Goal: Task Accomplishment & Management: Use online tool/utility

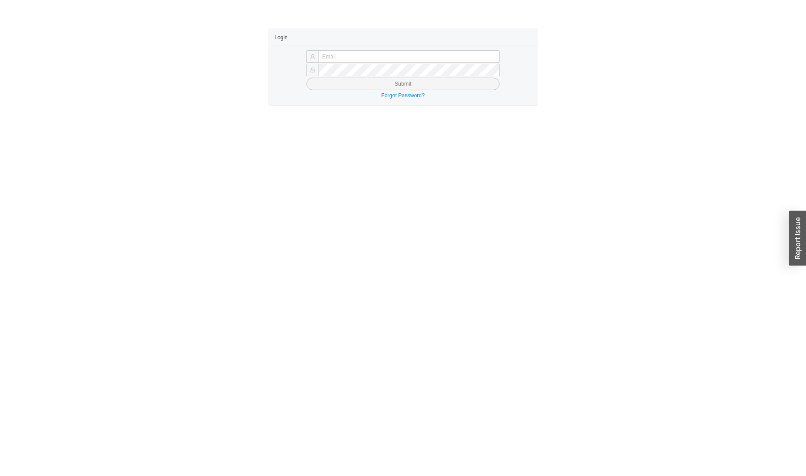
type input "[EMAIL_ADDRESS][DOMAIN_NAME]"
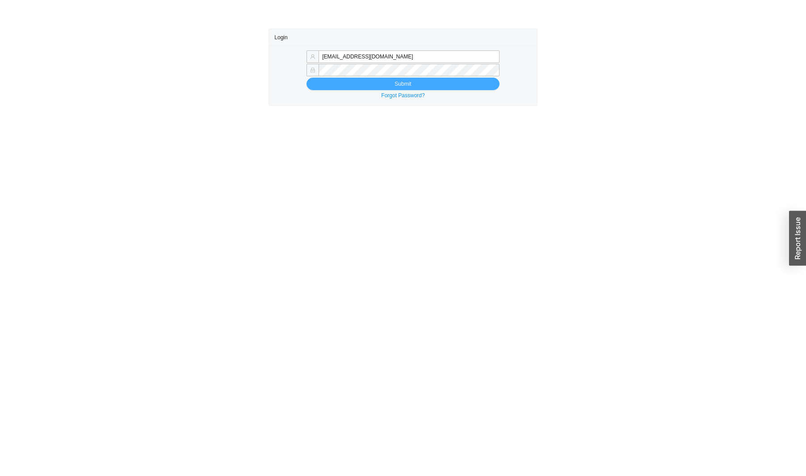
click at [417, 88] on button "Submit" at bounding box center [402, 84] width 192 height 13
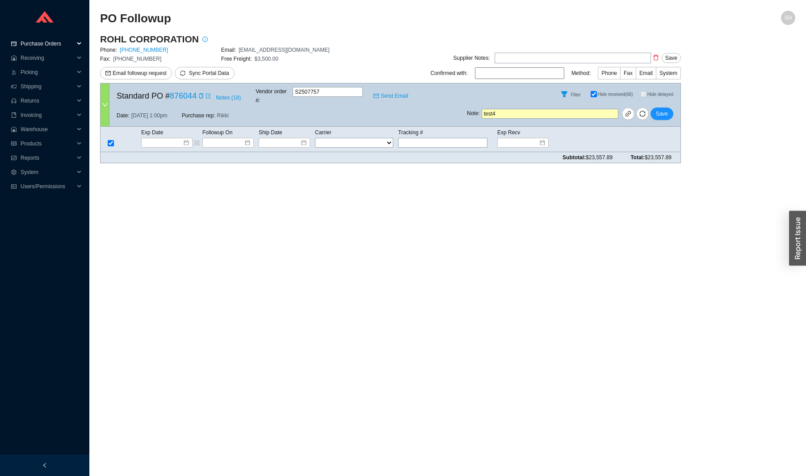
click at [72, 45] on span "Purchase Orders" at bounding box center [48, 44] width 54 height 14
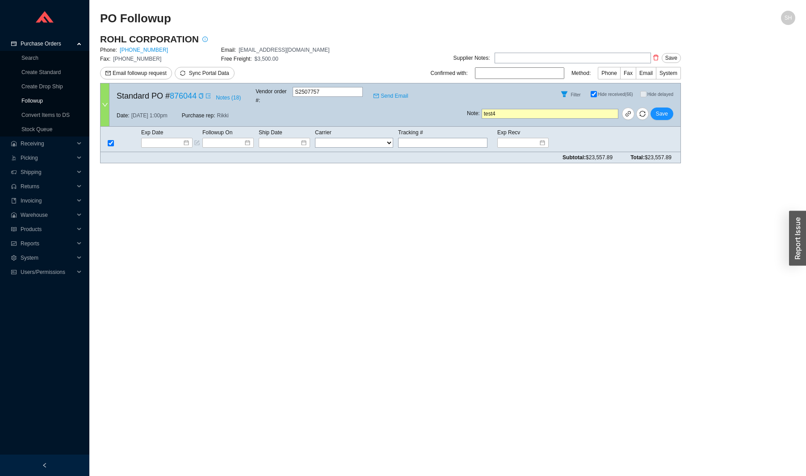
click at [43, 99] on link "Followup" at bounding box center [31, 101] width 21 height 6
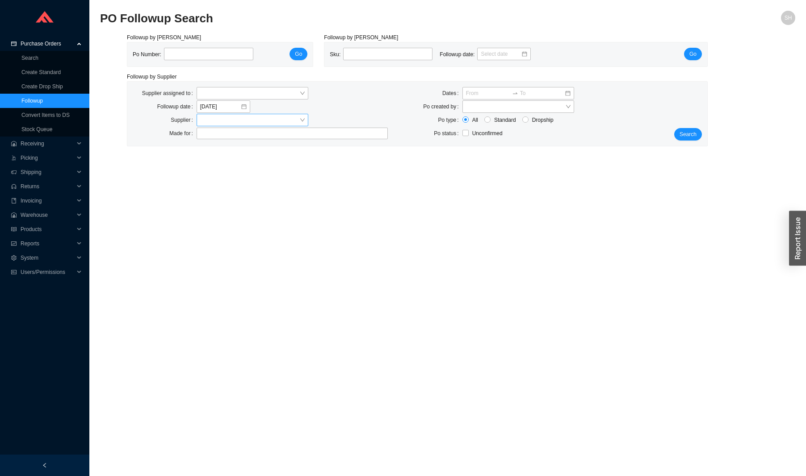
click at [244, 119] on input "search" at bounding box center [249, 120] width 99 height 12
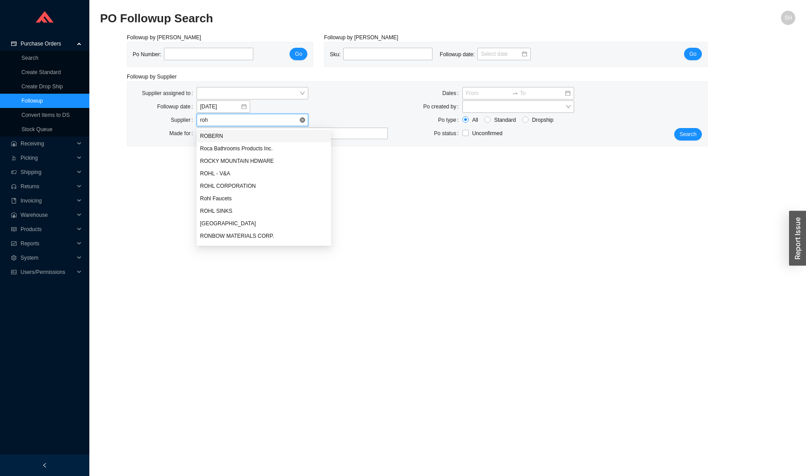
type input "rohl"
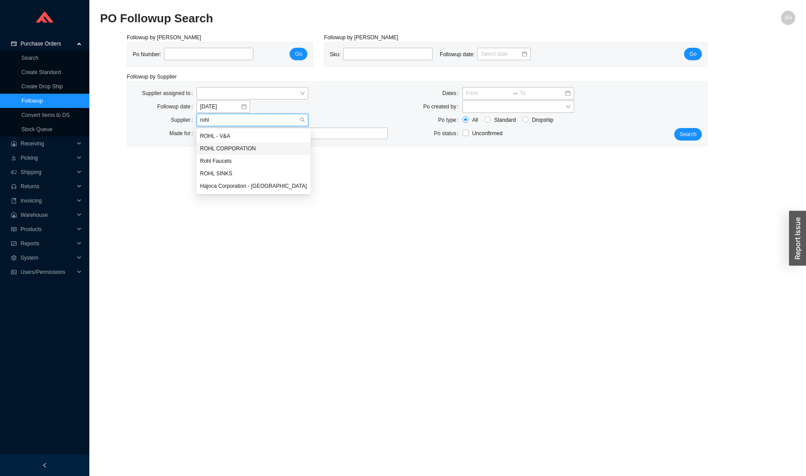
click at [269, 146] on div "ROHL CORPORATION" at bounding box center [253, 149] width 107 height 8
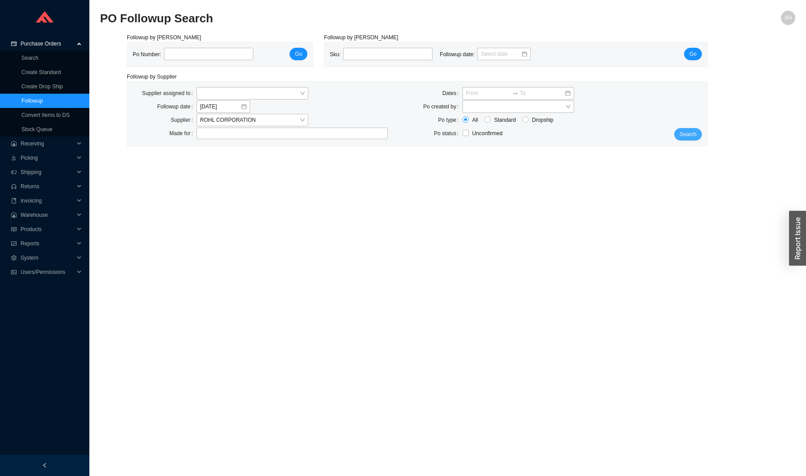
click at [681, 139] on button "Search" at bounding box center [688, 134] width 28 height 13
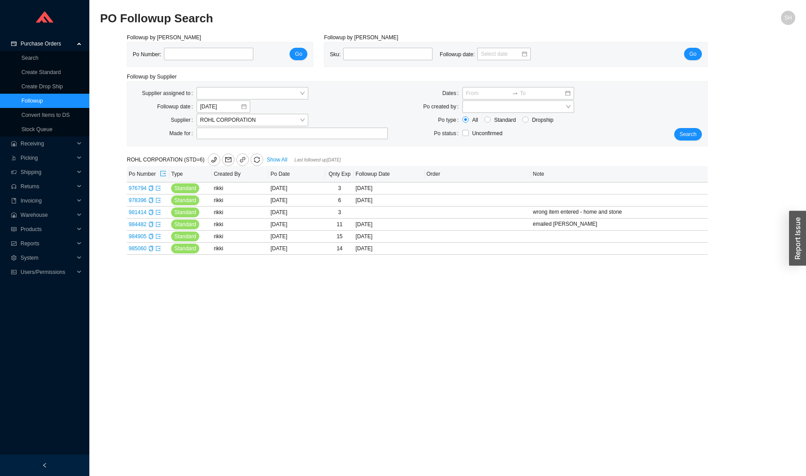
click at [277, 163] on div "ROHL CORPORATION (STD=6) Show All Last followed up 08/19/2025" at bounding box center [296, 160] width 338 height 13
click at [277, 162] on link "Show All" at bounding box center [277, 160] width 21 height 6
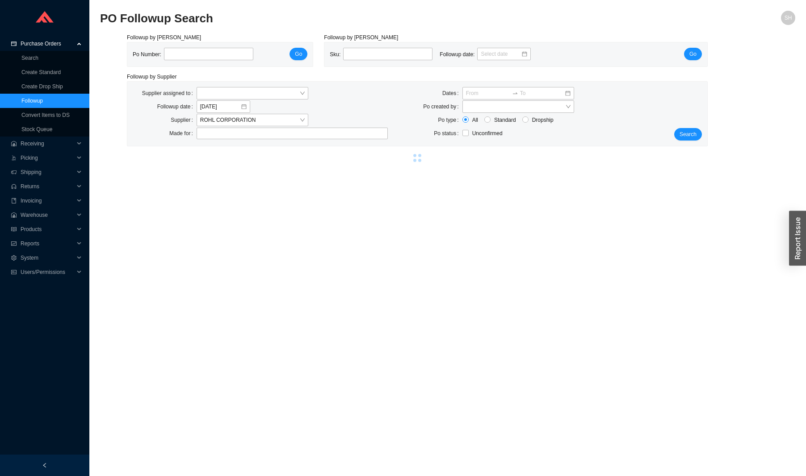
select select "2"
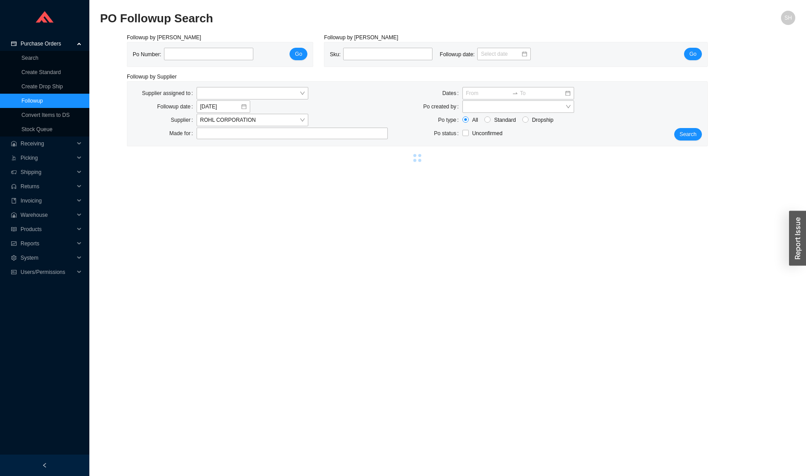
select select "2"
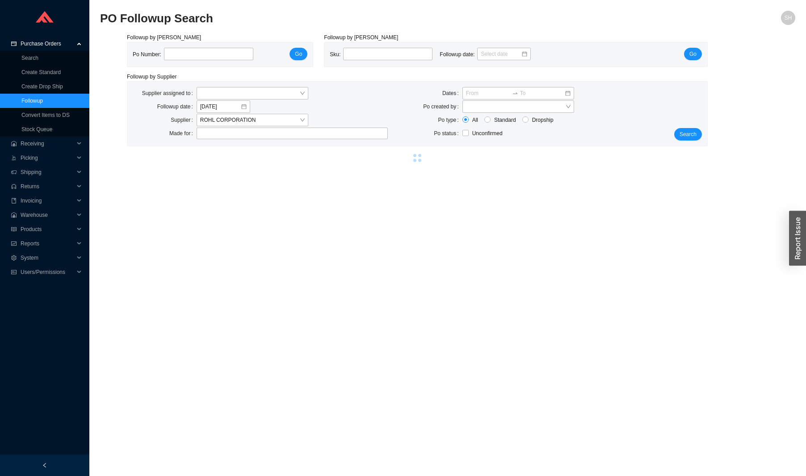
select select "2"
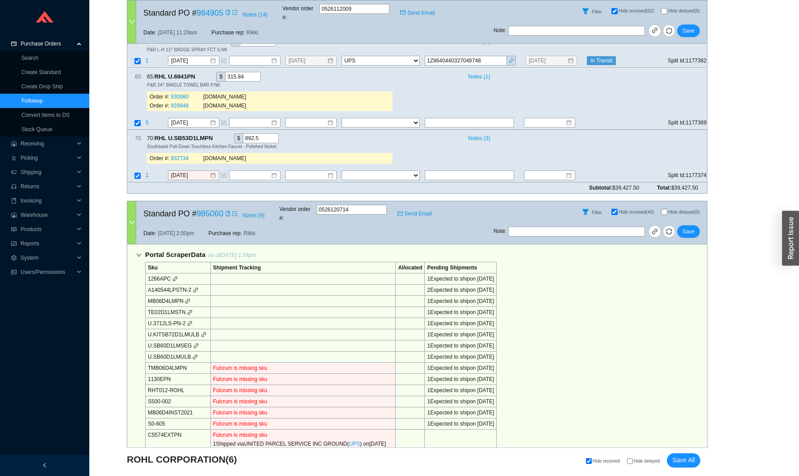
scroll to position [4186, 0]
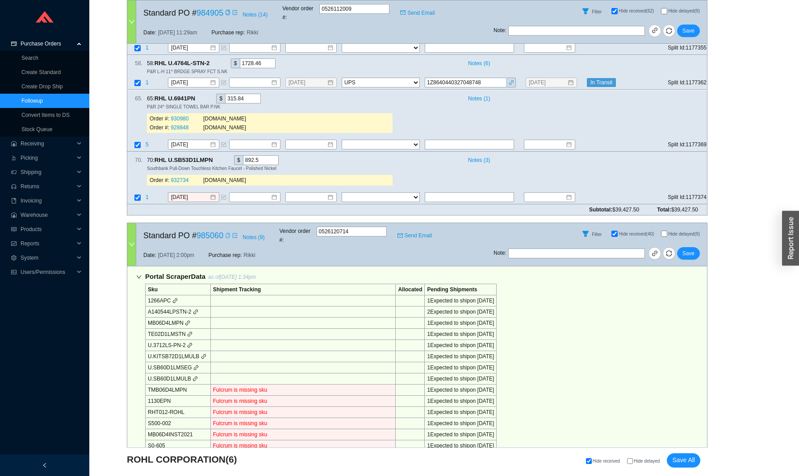
click at [230, 231] on div "Copy" at bounding box center [227, 235] width 5 height 9
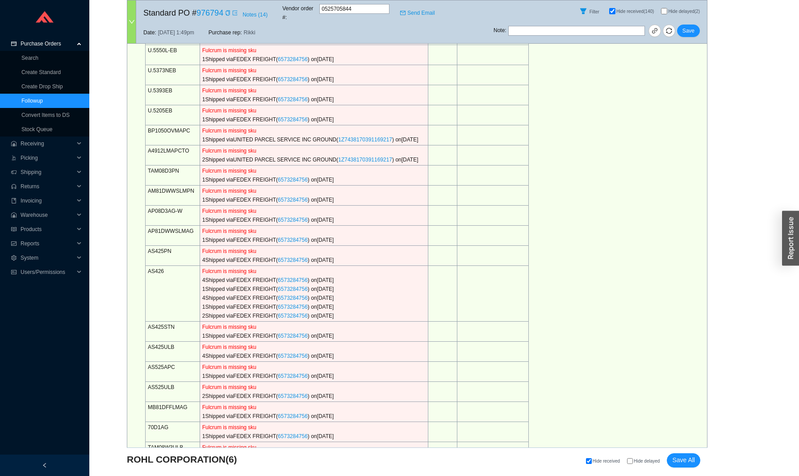
scroll to position [373, 0]
